Goal: Task Accomplishment & Management: Complete application form

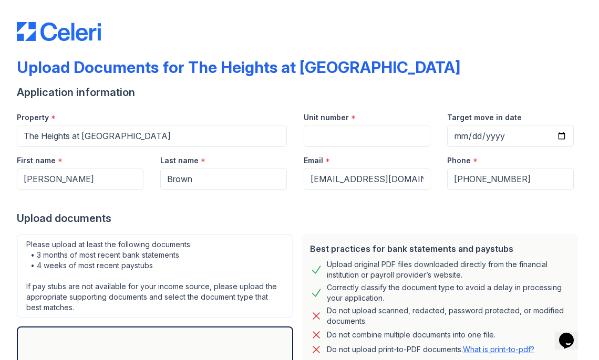
scroll to position [1, 0]
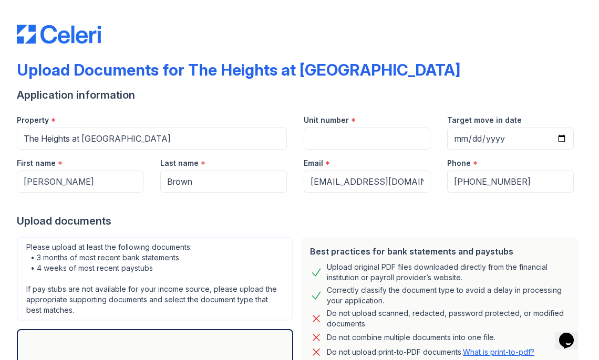
click at [213, 128] on input "The Heights at [GEOGRAPHIC_DATA]" at bounding box center [152, 139] width 270 height 22
click at [356, 128] on input "Unit number" at bounding box center [367, 139] width 127 height 22
type input "3-359"
click at [462, 128] on input "Target move in date" at bounding box center [510, 139] width 127 height 22
type input "[DATE]"
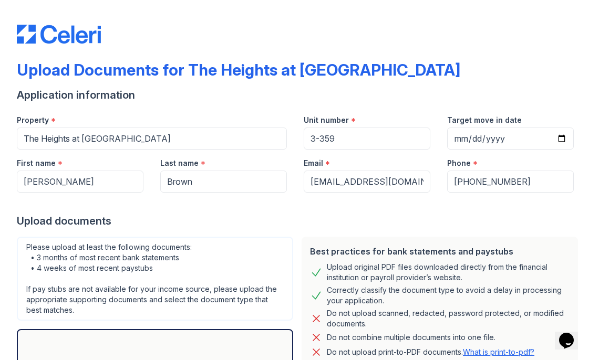
click at [428, 214] on div "Upload documents" at bounding box center [299, 221] width 565 height 15
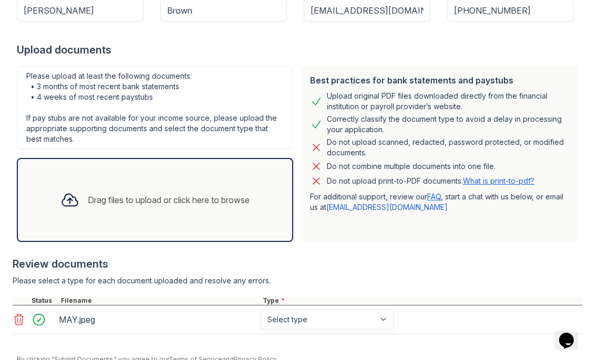
scroll to position [171, 0]
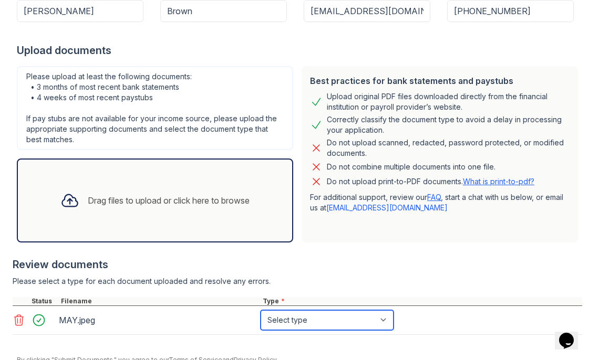
select select "bank_statement"
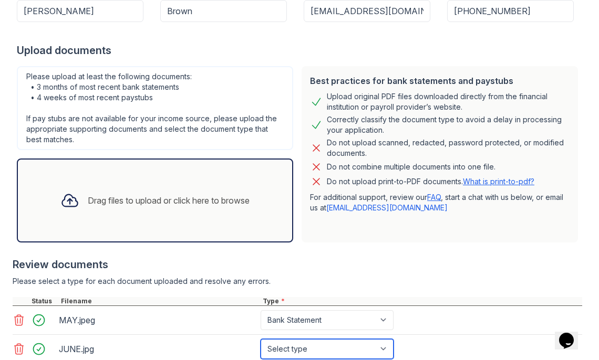
select select "bank_statement"
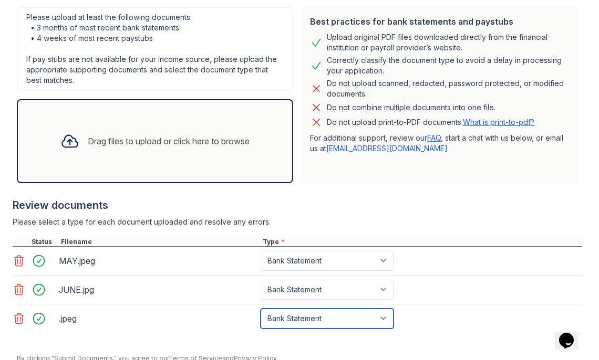
scroll to position [229, 0]
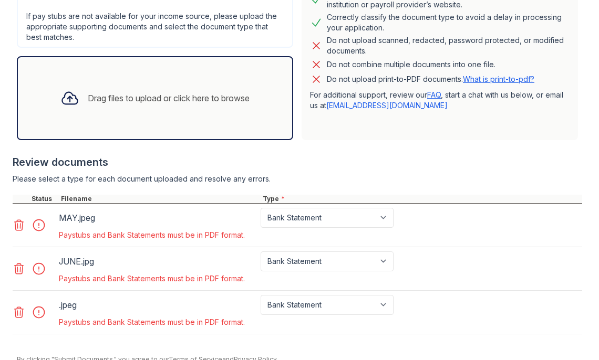
scroll to position [303, 0]
click at [13, 227] on icon at bounding box center [19, 226] width 13 height 13
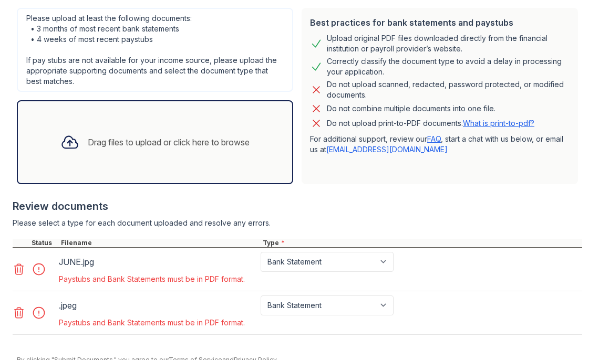
click at [16, 264] on icon at bounding box center [19, 269] width 13 height 13
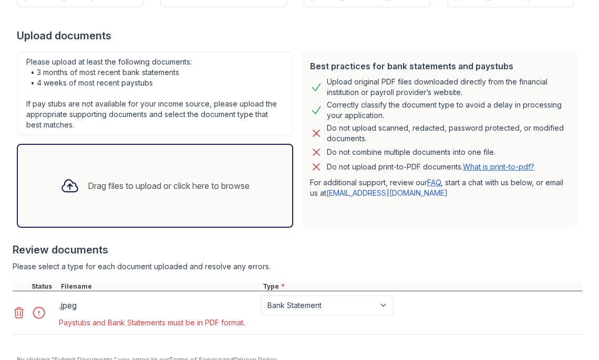
click at [20, 308] on icon at bounding box center [19, 313] width 9 height 11
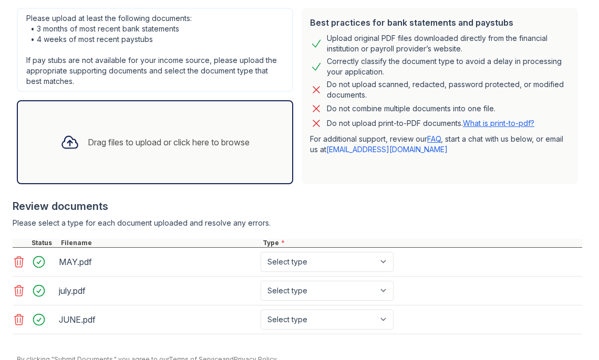
scroll to position [258, 0]
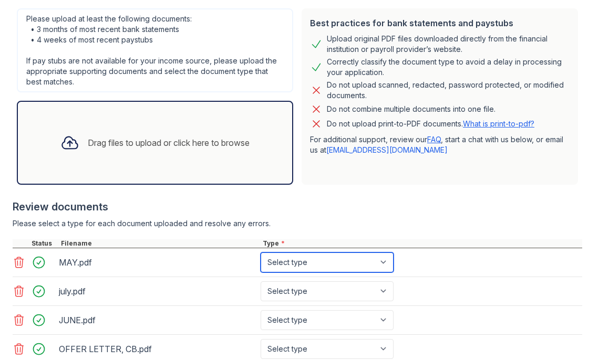
select select "bank_statement"
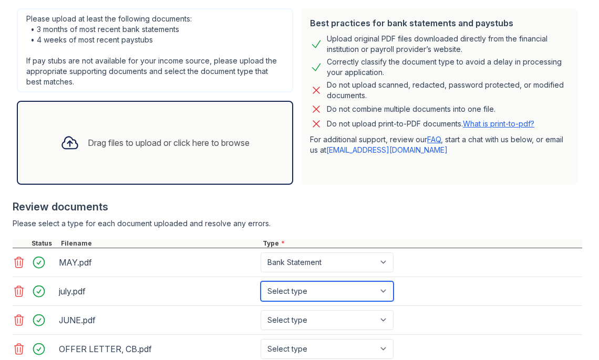
select select "bank_statement"
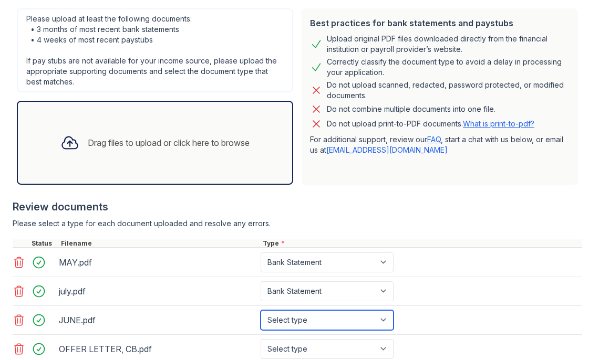
select select "bank_statement"
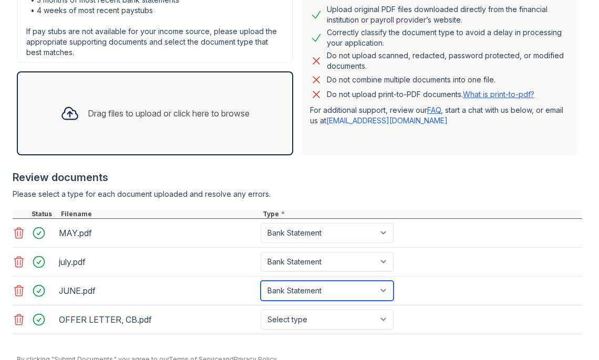
scroll to position [287, 0]
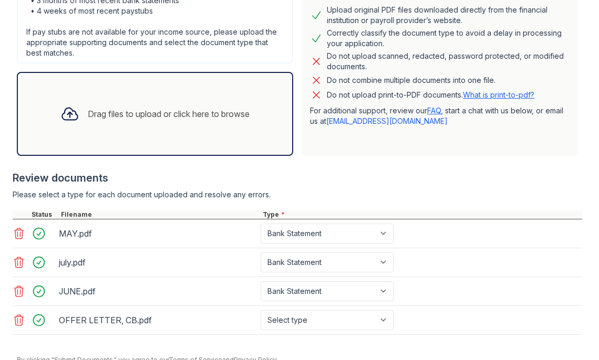
click at [311, 306] on div "OFFER LETTER, CB.pdf Select type Paystub Bank Statement Offer Letter Tax Docume…" at bounding box center [297, 320] width 569 height 29
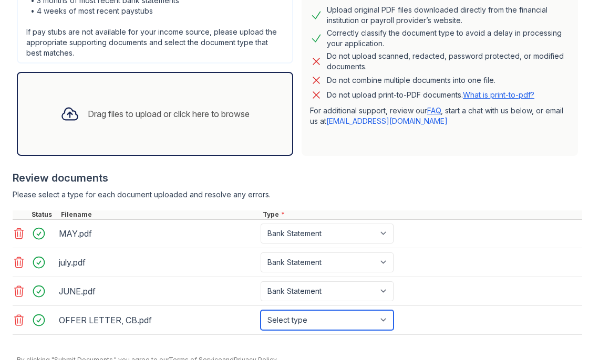
select select "other"
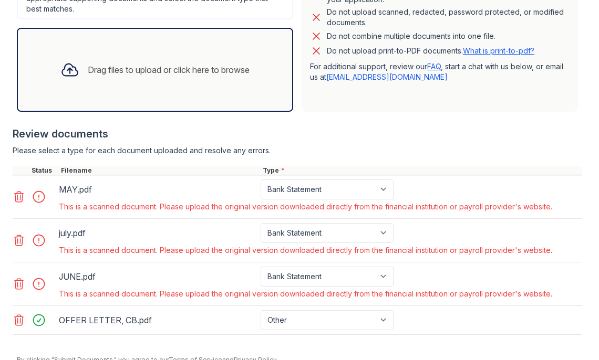
scroll to position [28, 0]
drag, startPoint x: 163, startPoint y: 180, endPoint x: 297, endPoint y: 188, distance: 134.2
click at [298, 189] on div "MAY.pdf Paystub Bank Statement Offer Letter Tax Documents Benefit Award Letter …" at bounding box center [297, 197] width 569 height 44
click at [22, 191] on icon at bounding box center [19, 197] width 13 height 13
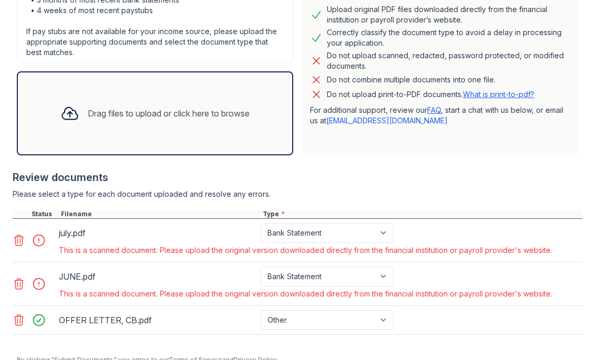
click at [19, 234] on icon at bounding box center [19, 240] width 13 height 13
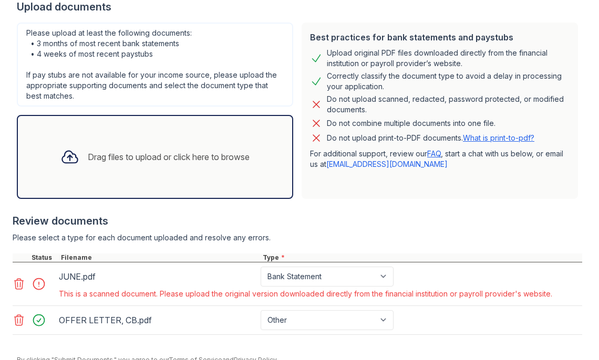
click at [17, 279] on icon at bounding box center [19, 284] width 9 height 11
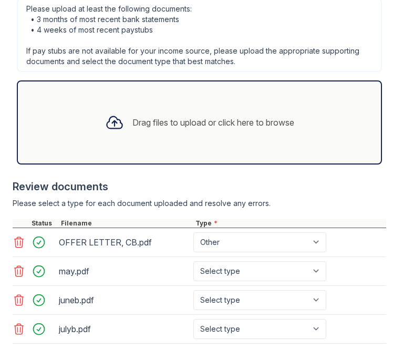
scroll to position [651, 0]
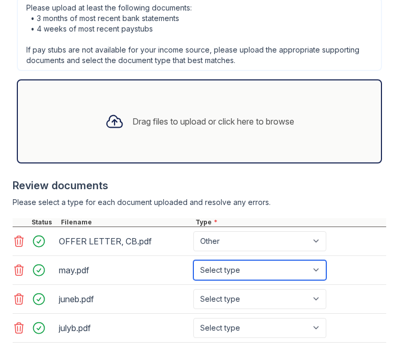
select select "bank_statement"
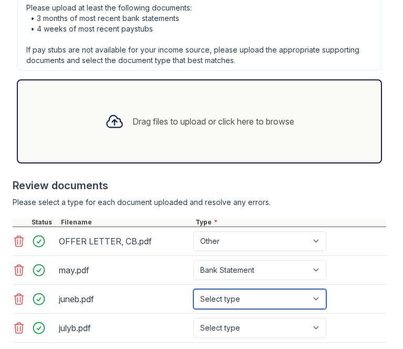
select select "bank_statement"
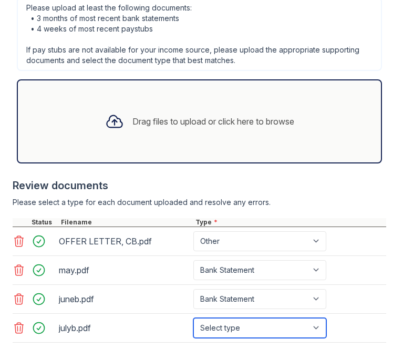
select select "bank_statement"
